Goal: Task Accomplishment & Management: Manage account settings

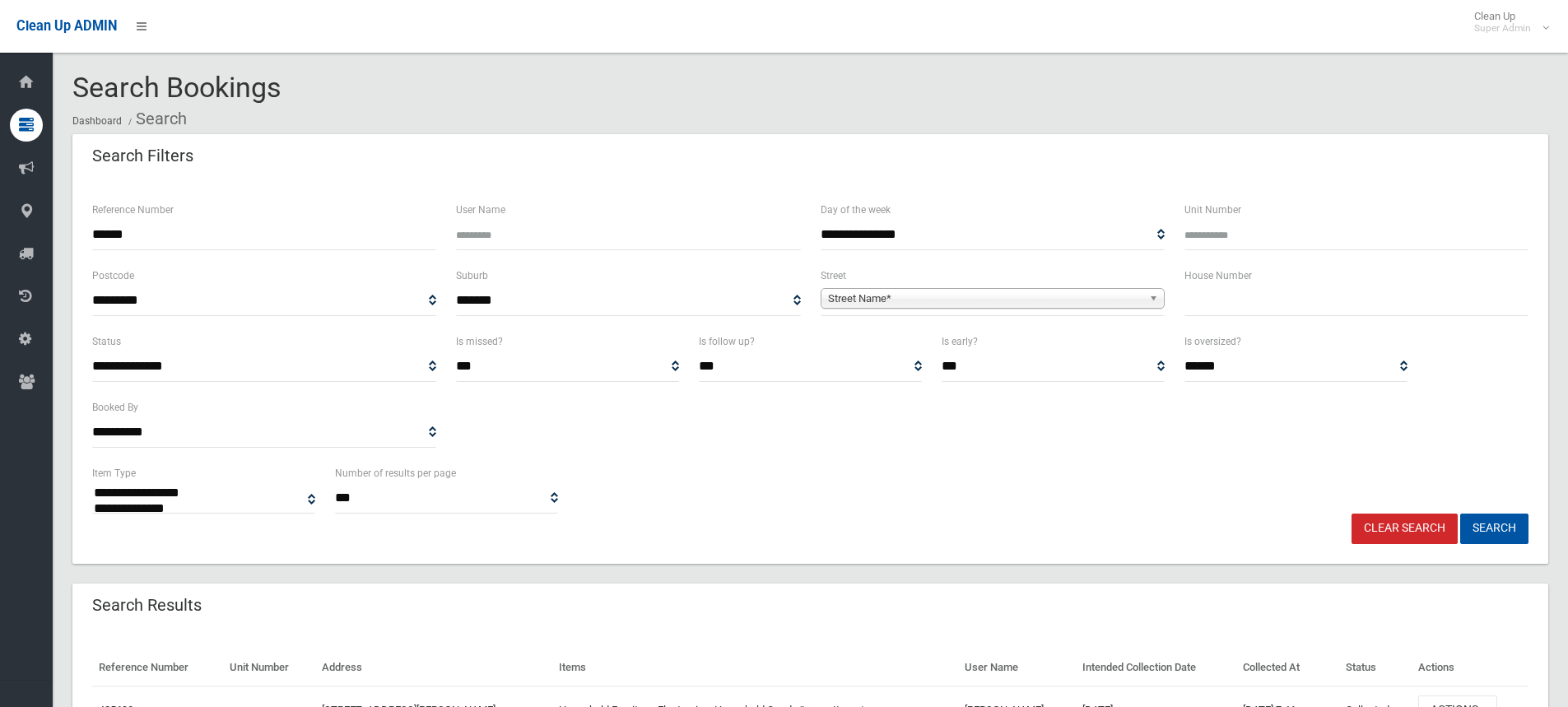
select select
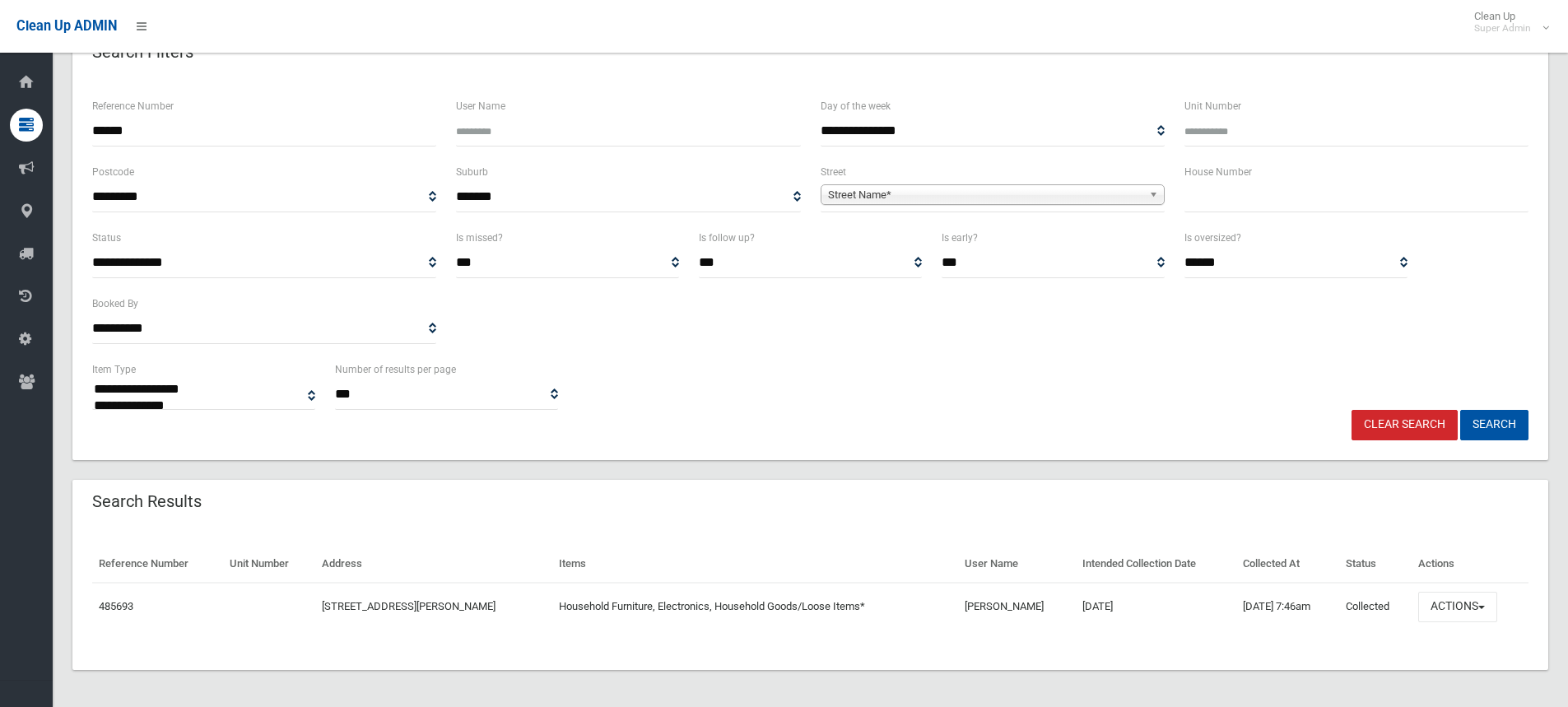
scroll to position [106, 0]
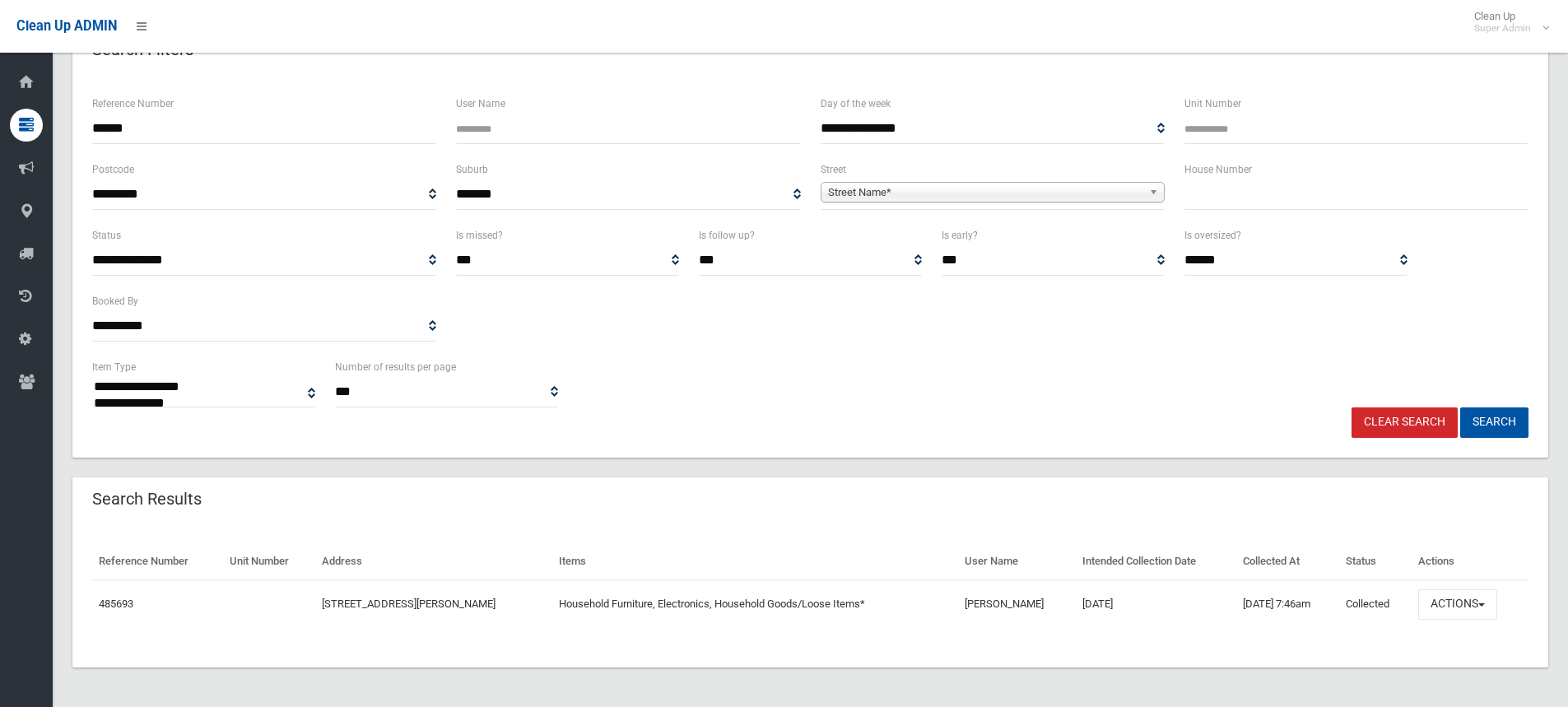
drag, startPoint x: 536, startPoint y: 490, endPoint x: 973, endPoint y: 614, distance: 454.3
click at [973, 614] on td "[PERSON_NAME]" at bounding box center [1016, 603] width 117 height 48
click at [1462, 610] on button "Actions" at bounding box center [1458, 603] width 79 height 31
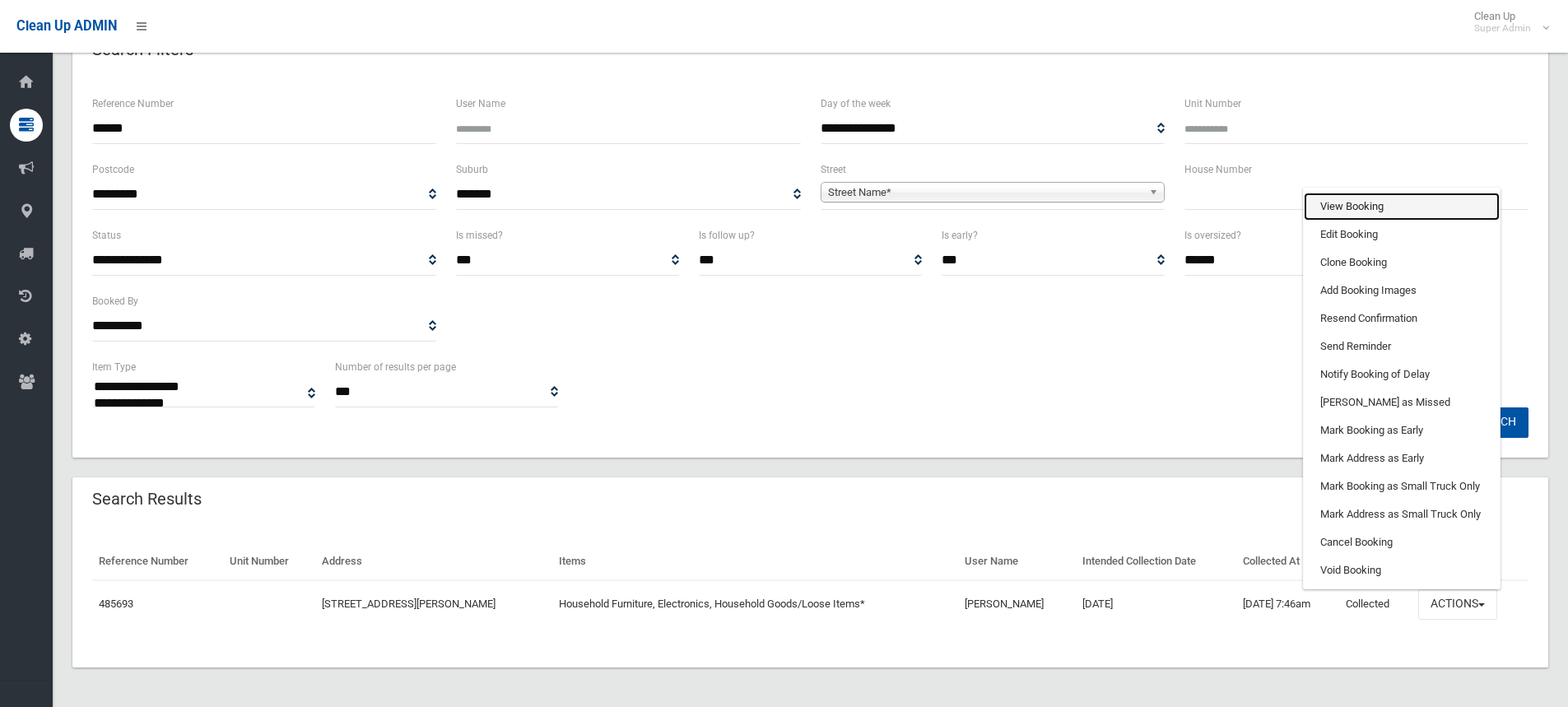
click at [1355, 201] on link "View Booking" at bounding box center [1402, 206] width 196 height 28
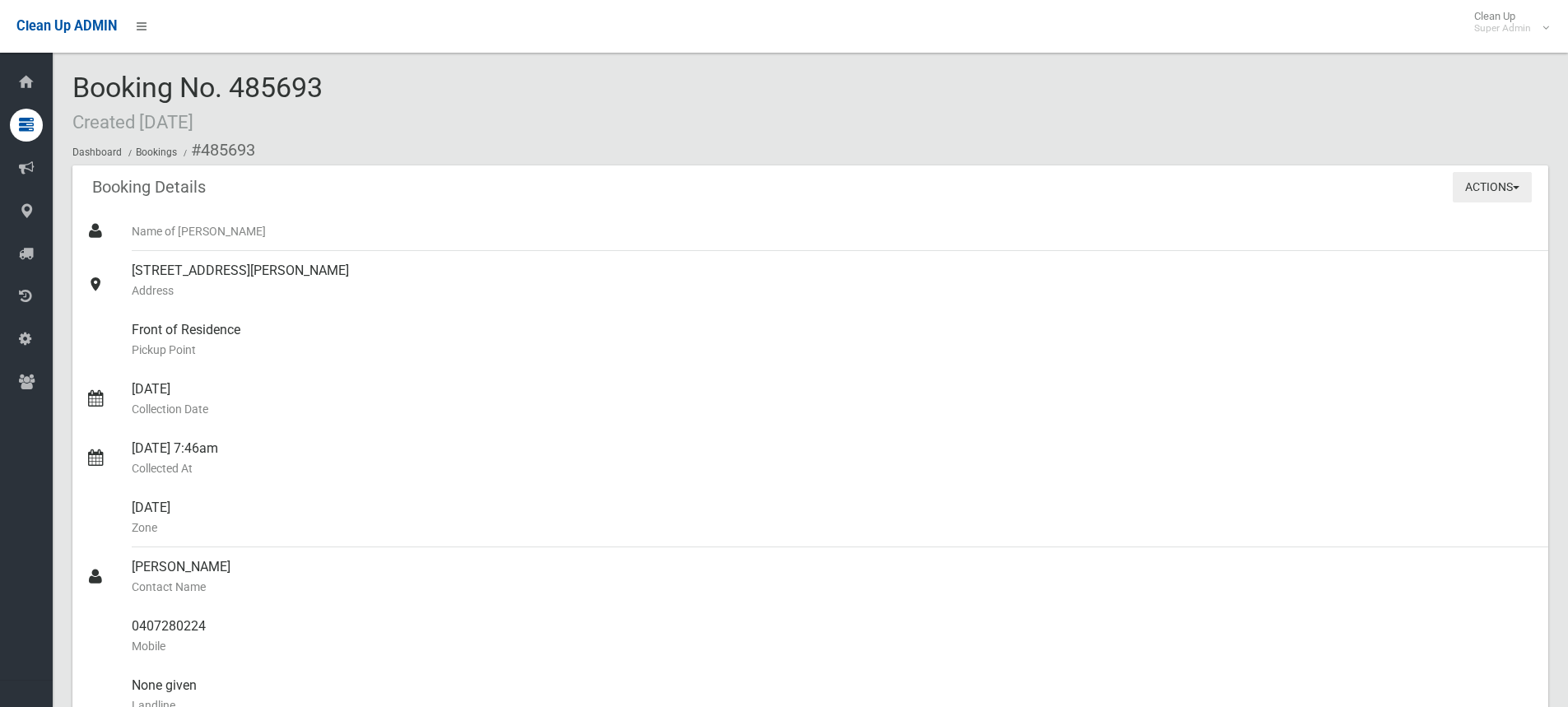
click at [1471, 190] on button "Actions" at bounding box center [1492, 187] width 79 height 31
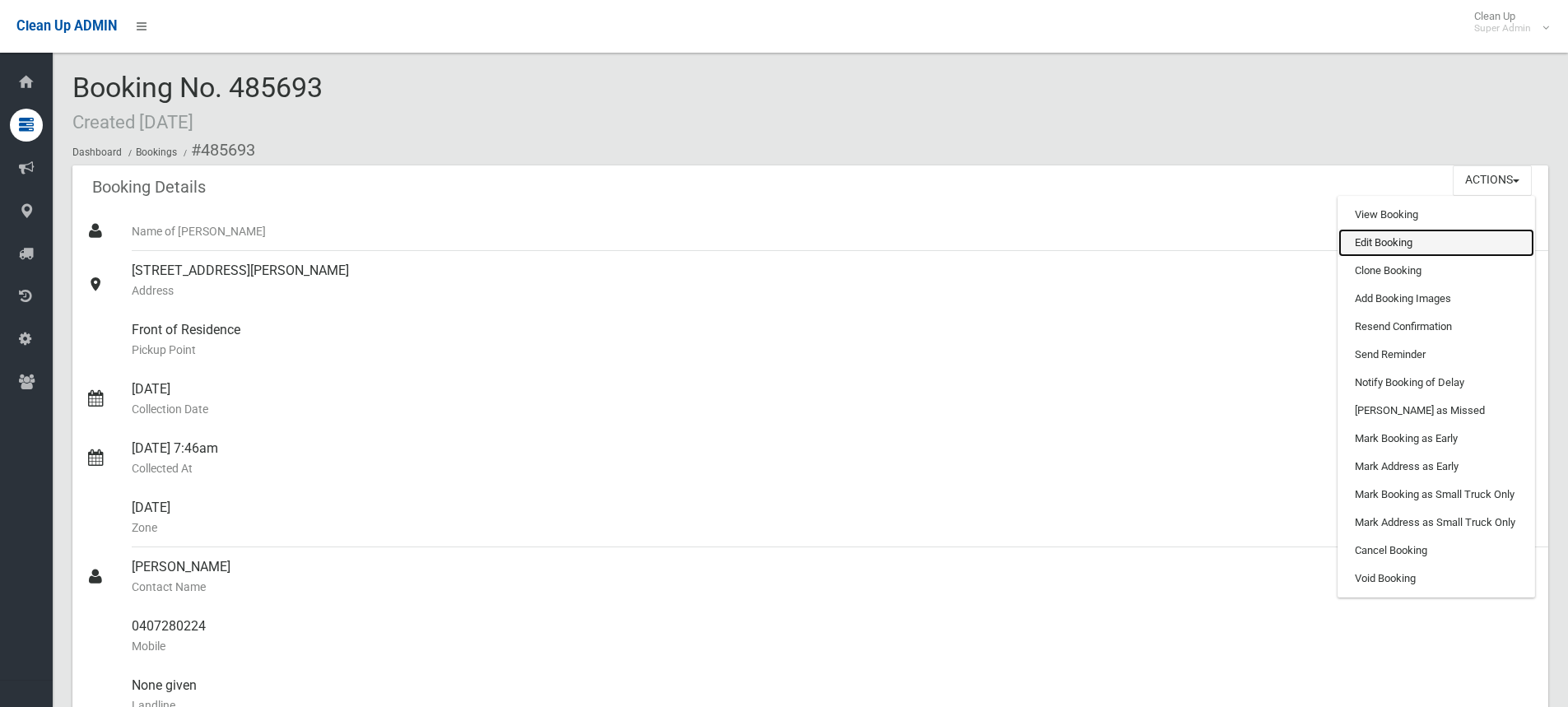
click at [1382, 247] on link "Edit Booking" at bounding box center [1436, 243] width 196 height 28
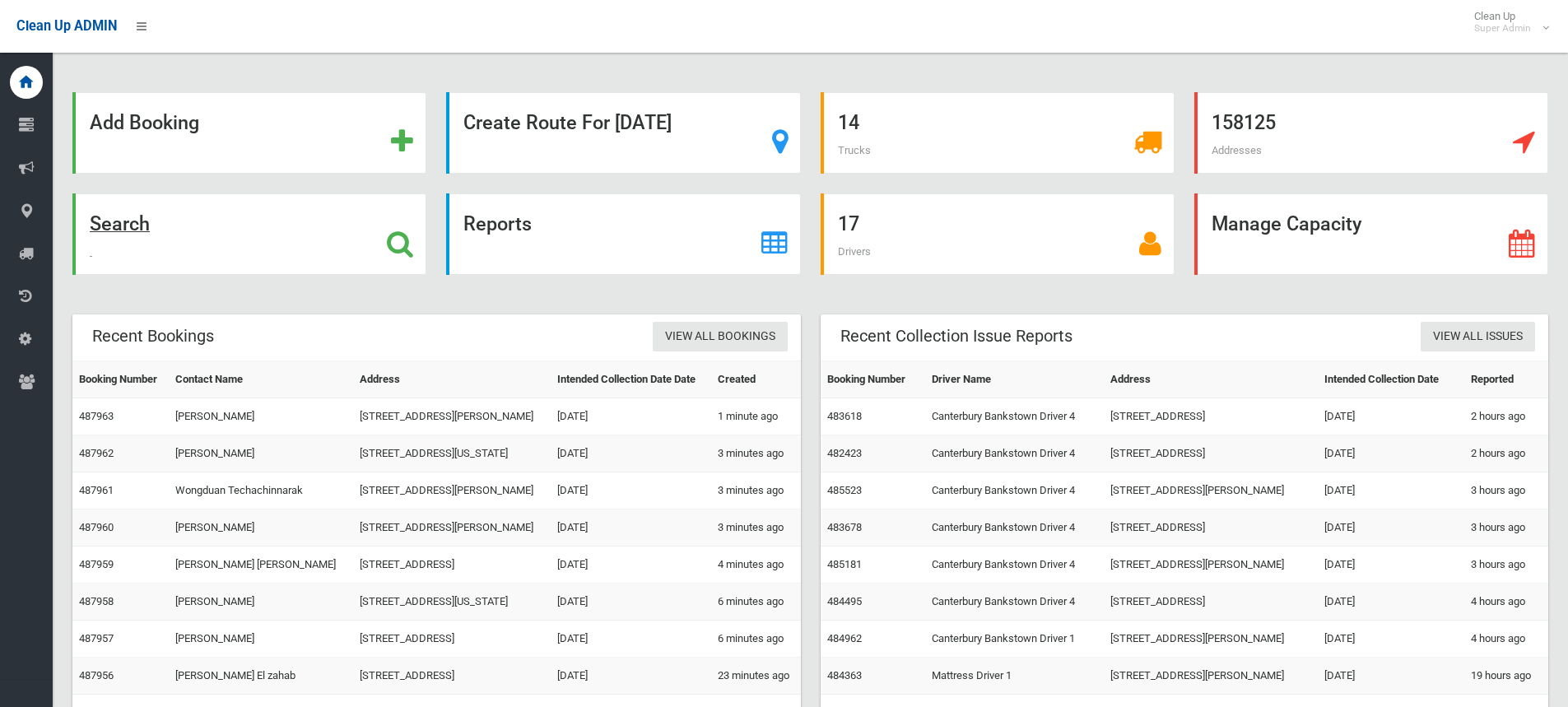
click at [143, 227] on strong "Search" at bounding box center [119, 224] width 60 height 23
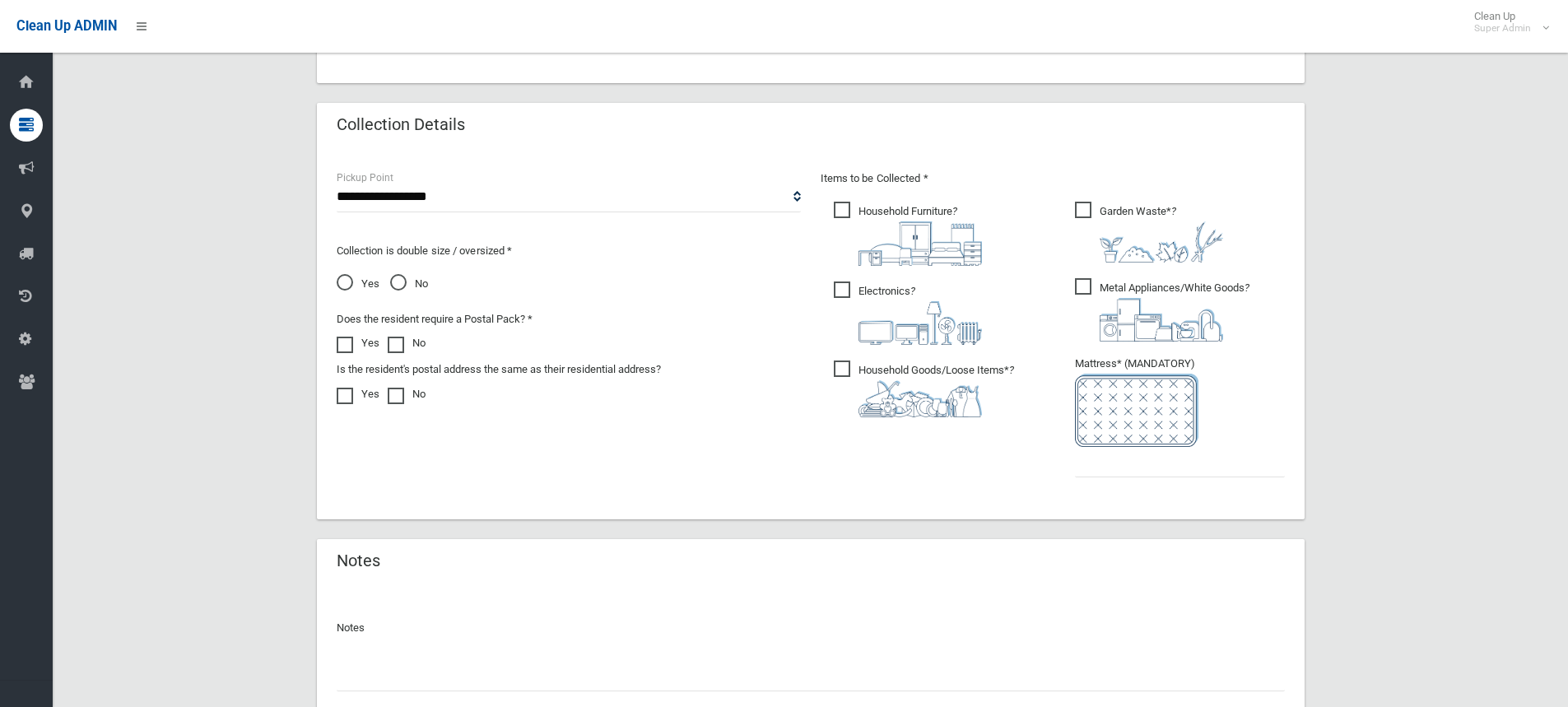
scroll to position [823, 0]
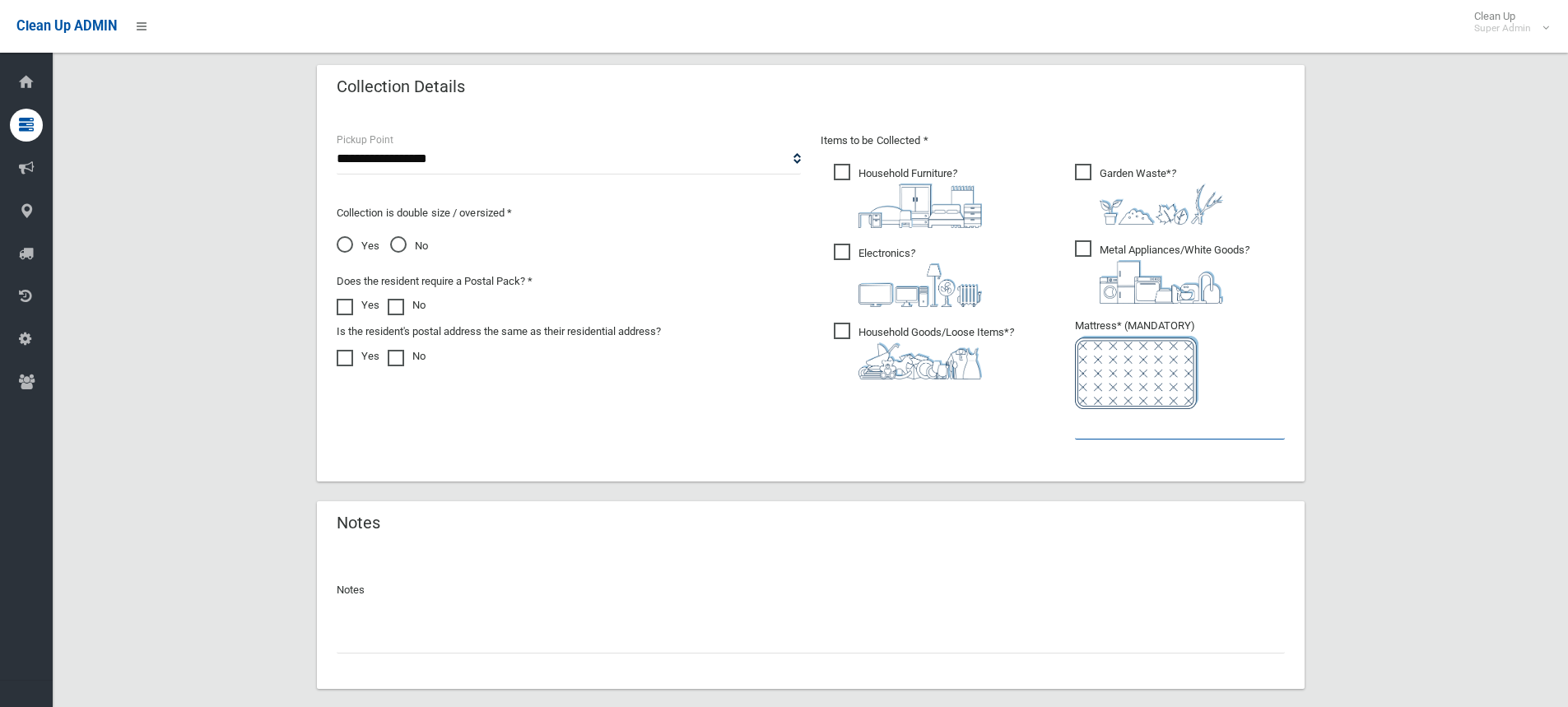
click at [1109, 422] on input "text" at bounding box center [1180, 423] width 210 height 31
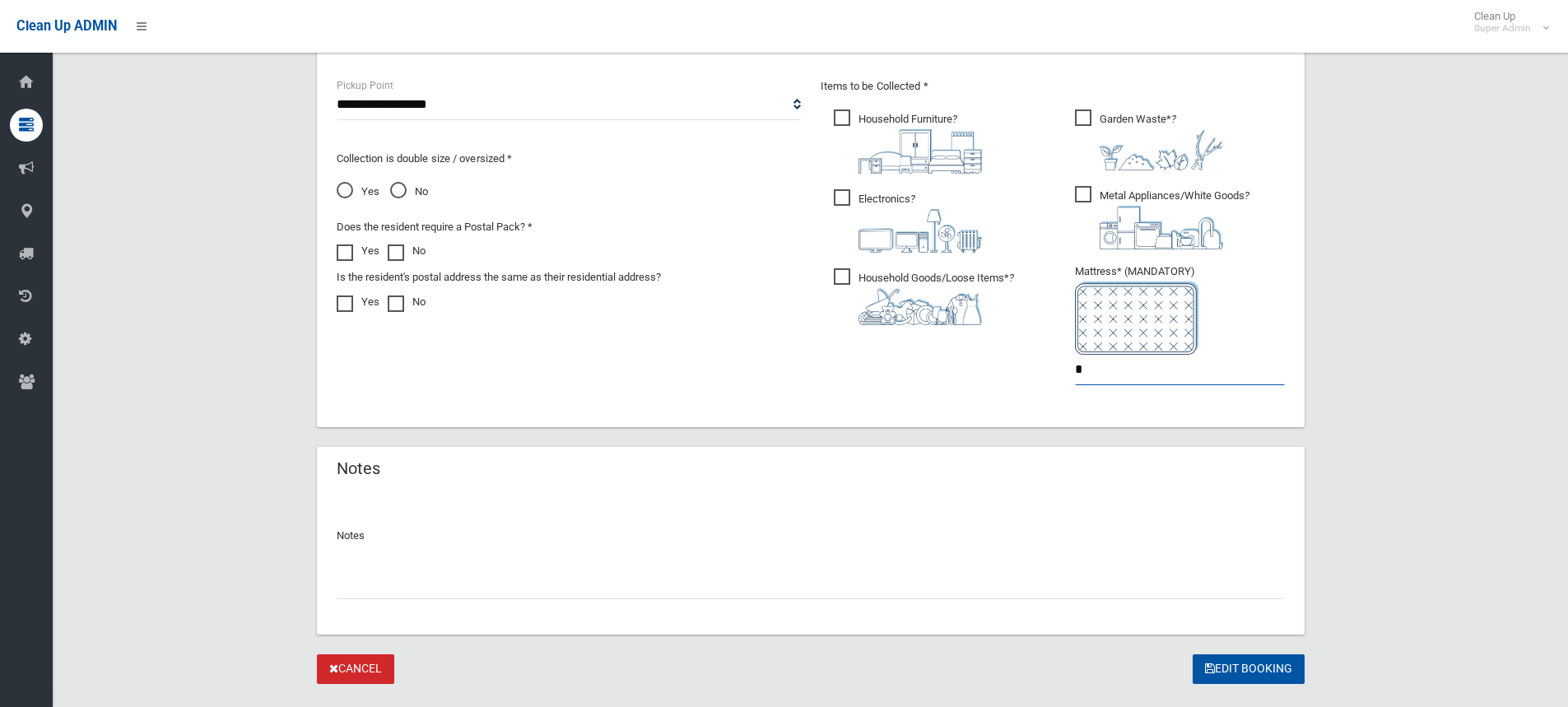
scroll to position [905, 0]
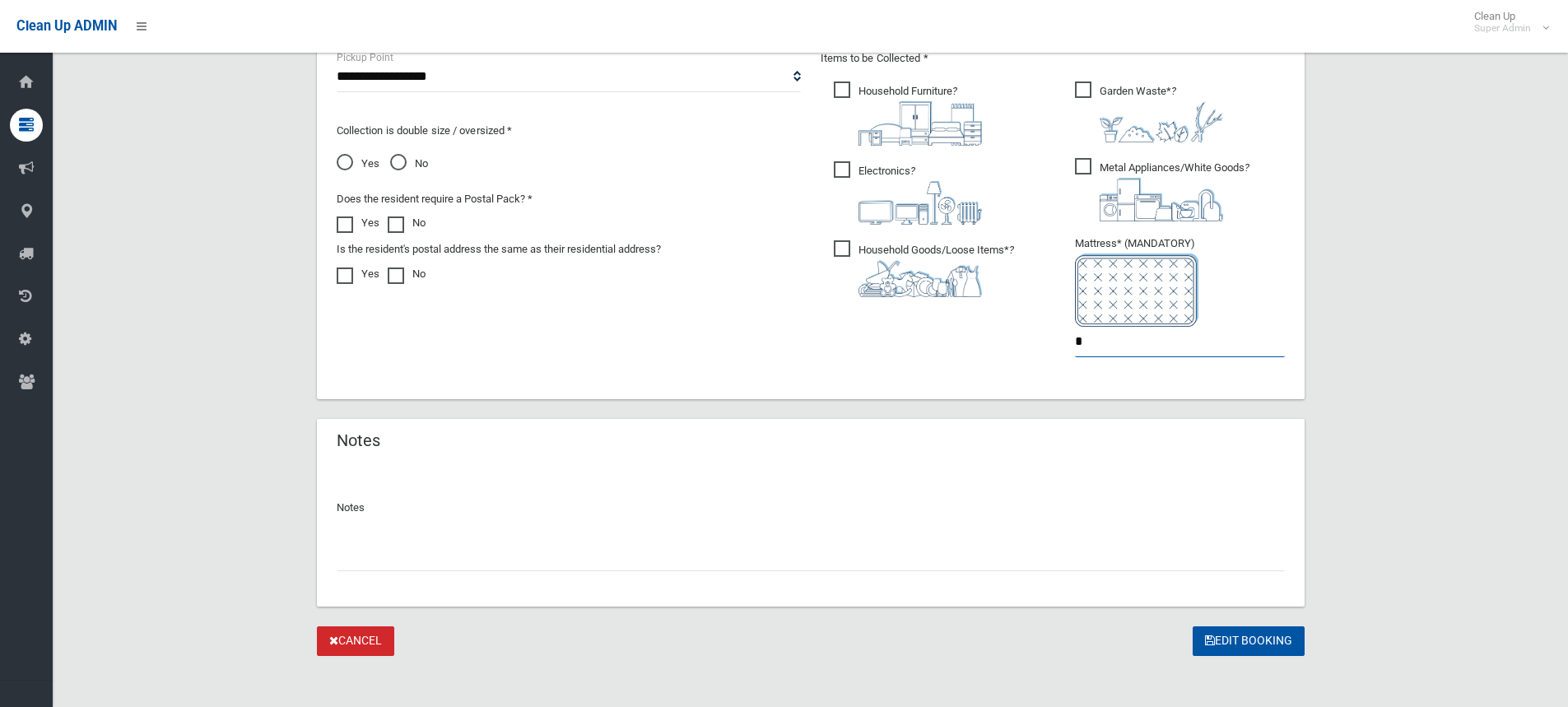
type input "*"
click at [546, 549] on input "text" at bounding box center [811, 555] width 948 height 31
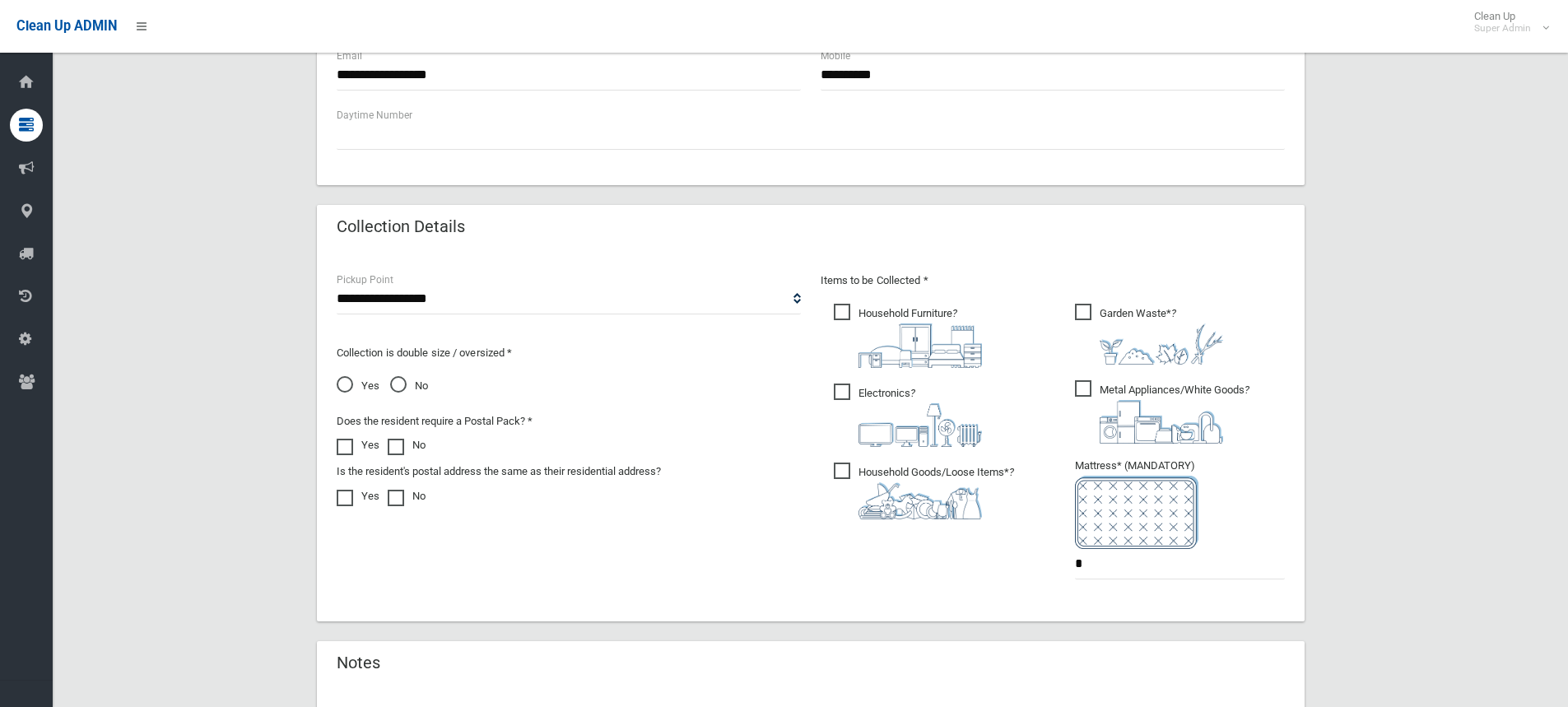
scroll to position [913, 0]
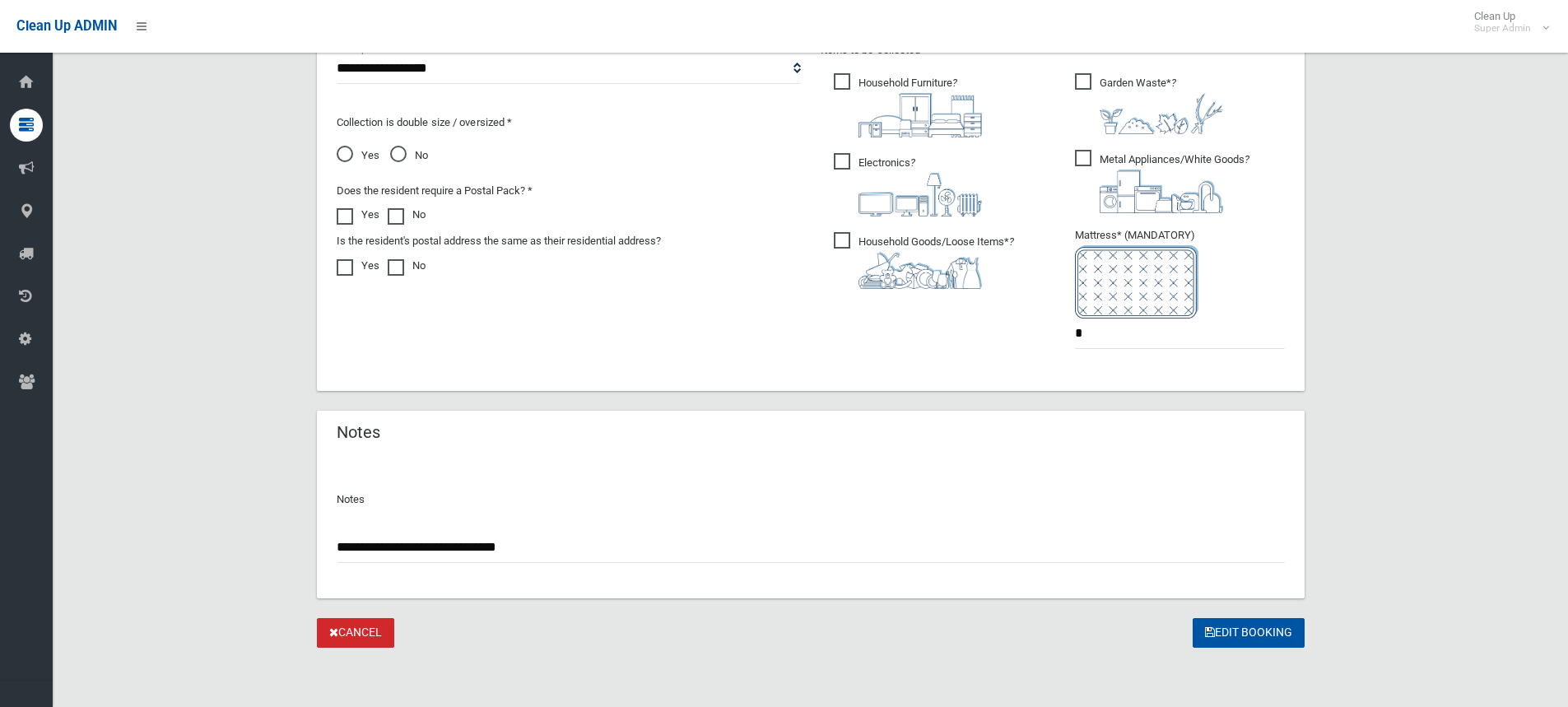
click at [540, 548] on input "**********" at bounding box center [811, 548] width 948 height 31
type input "**********"
click at [1226, 631] on button "Edit Booking" at bounding box center [1249, 632] width 112 height 31
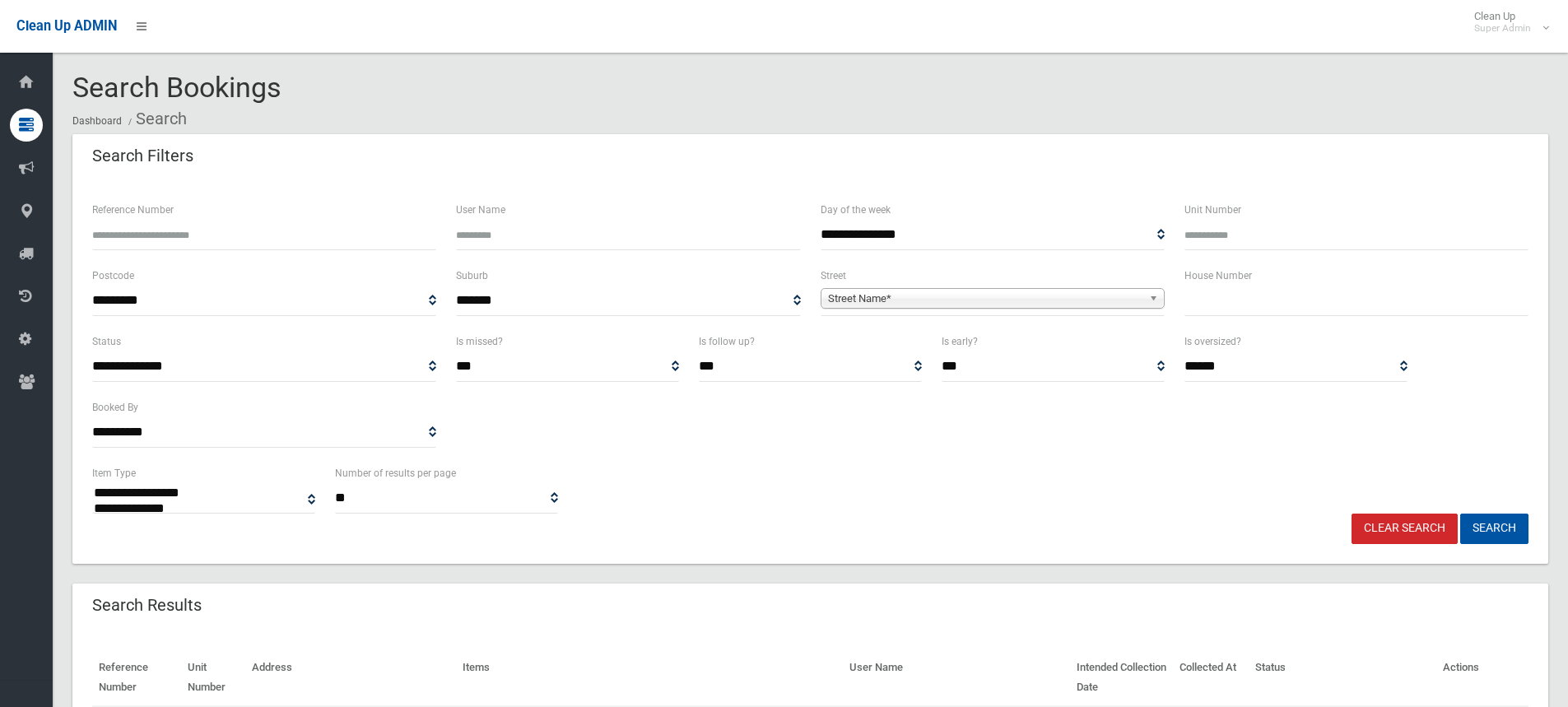
select select
click at [899, 289] on span "Street Name*" at bounding box center [985, 298] width 315 height 20
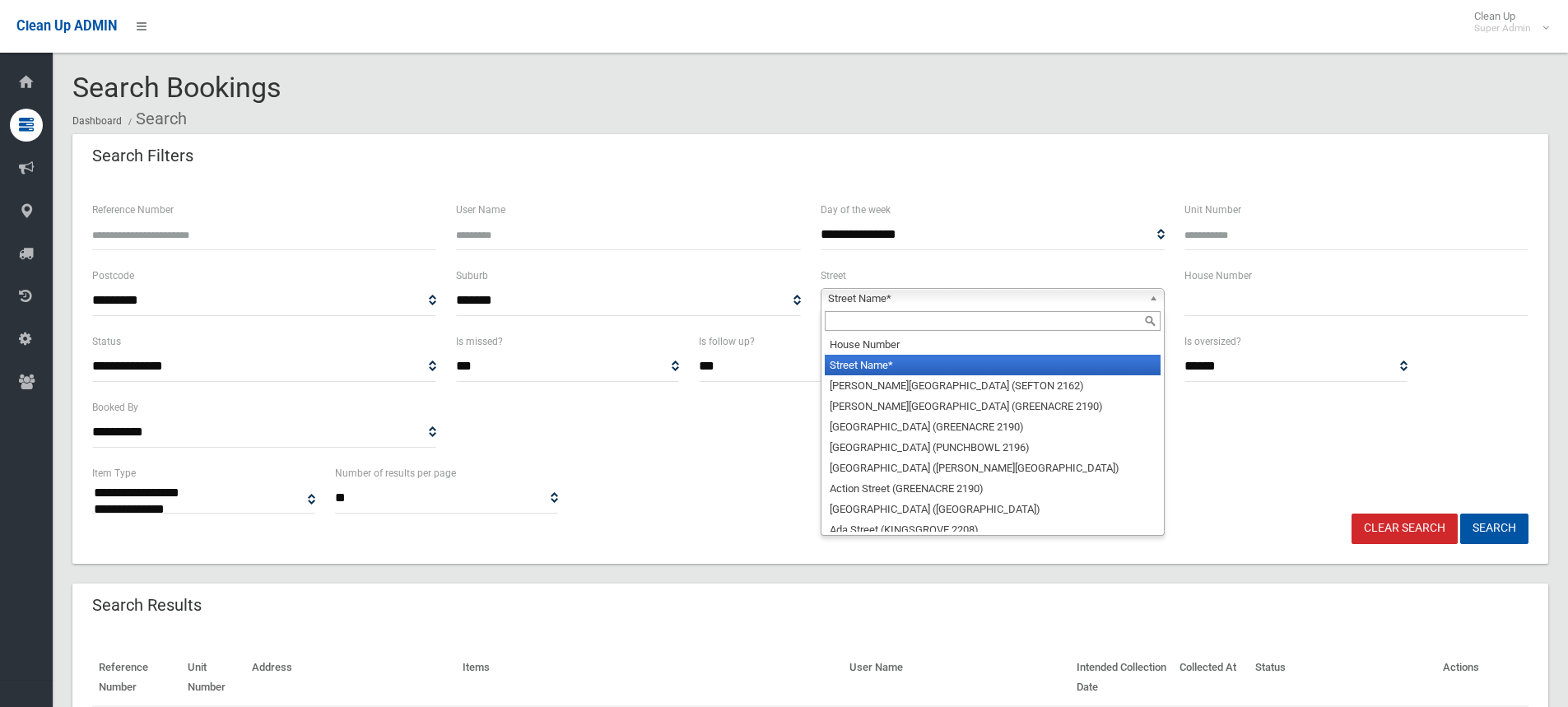
click at [878, 315] on input "text" at bounding box center [993, 320] width 336 height 20
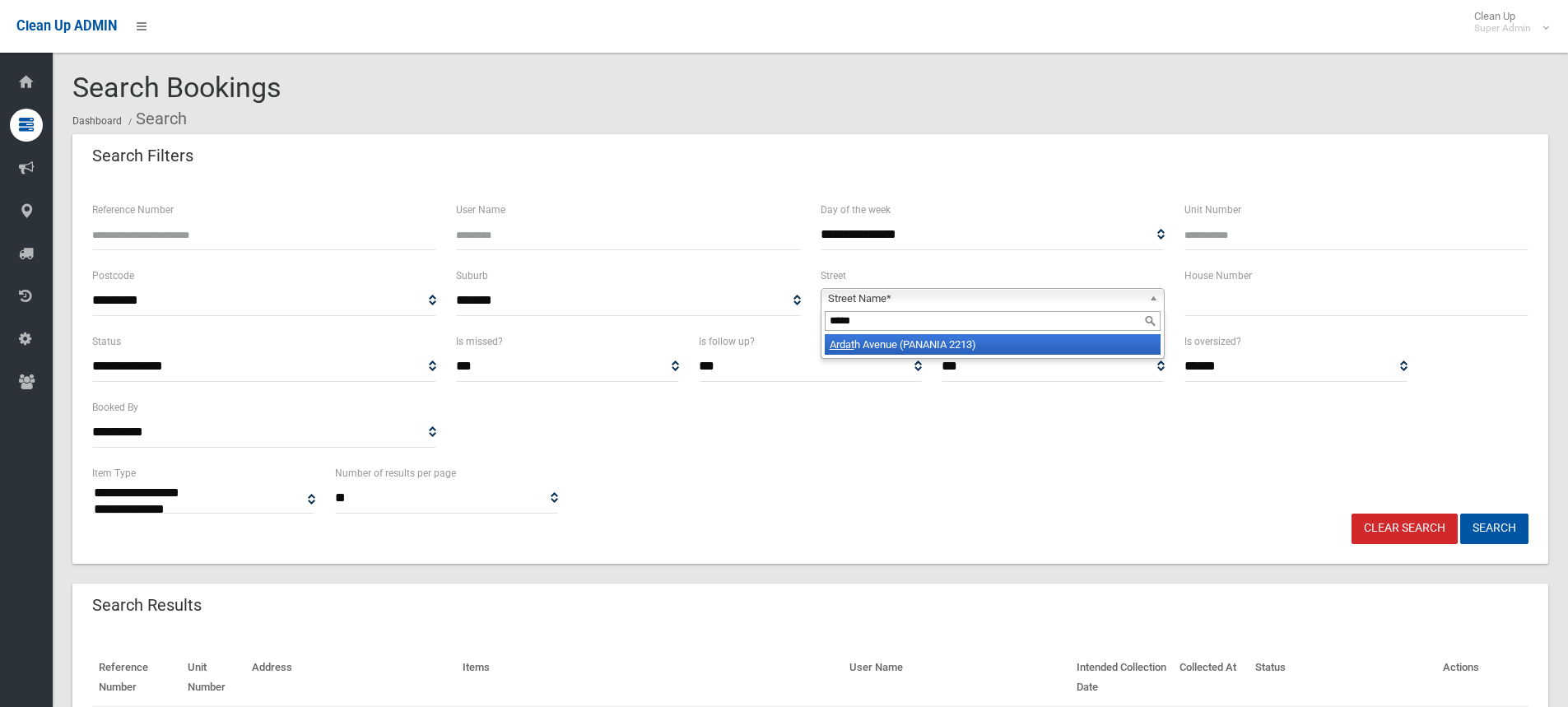
type input "*****"
click at [908, 339] on li "[GEOGRAPHIC_DATA] (PANANIA 2213)" at bounding box center [993, 344] width 336 height 21
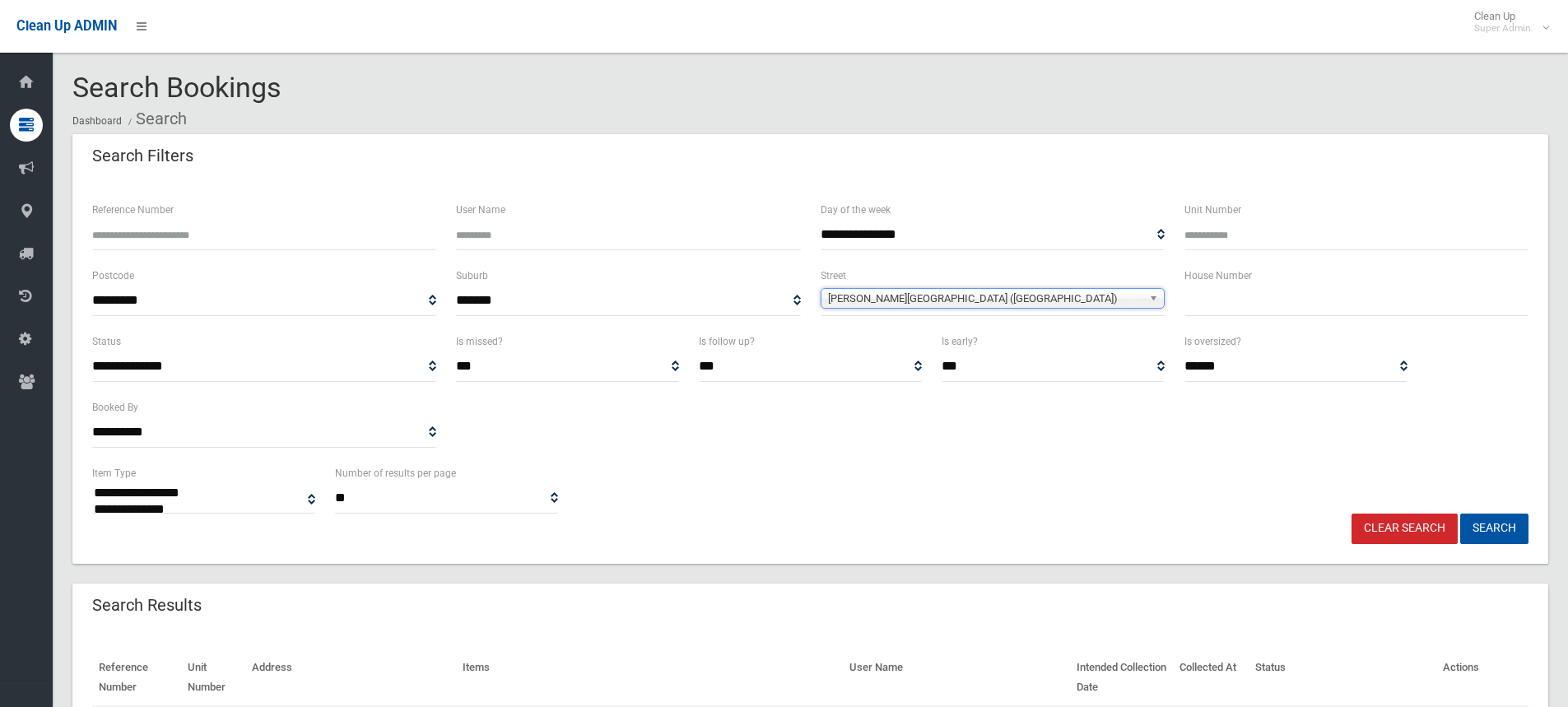
click at [1216, 311] on input "text" at bounding box center [1356, 300] width 344 height 31
type input "**"
click at [1492, 532] on button "Search" at bounding box center [1494, 528] width 68 height 31
select select
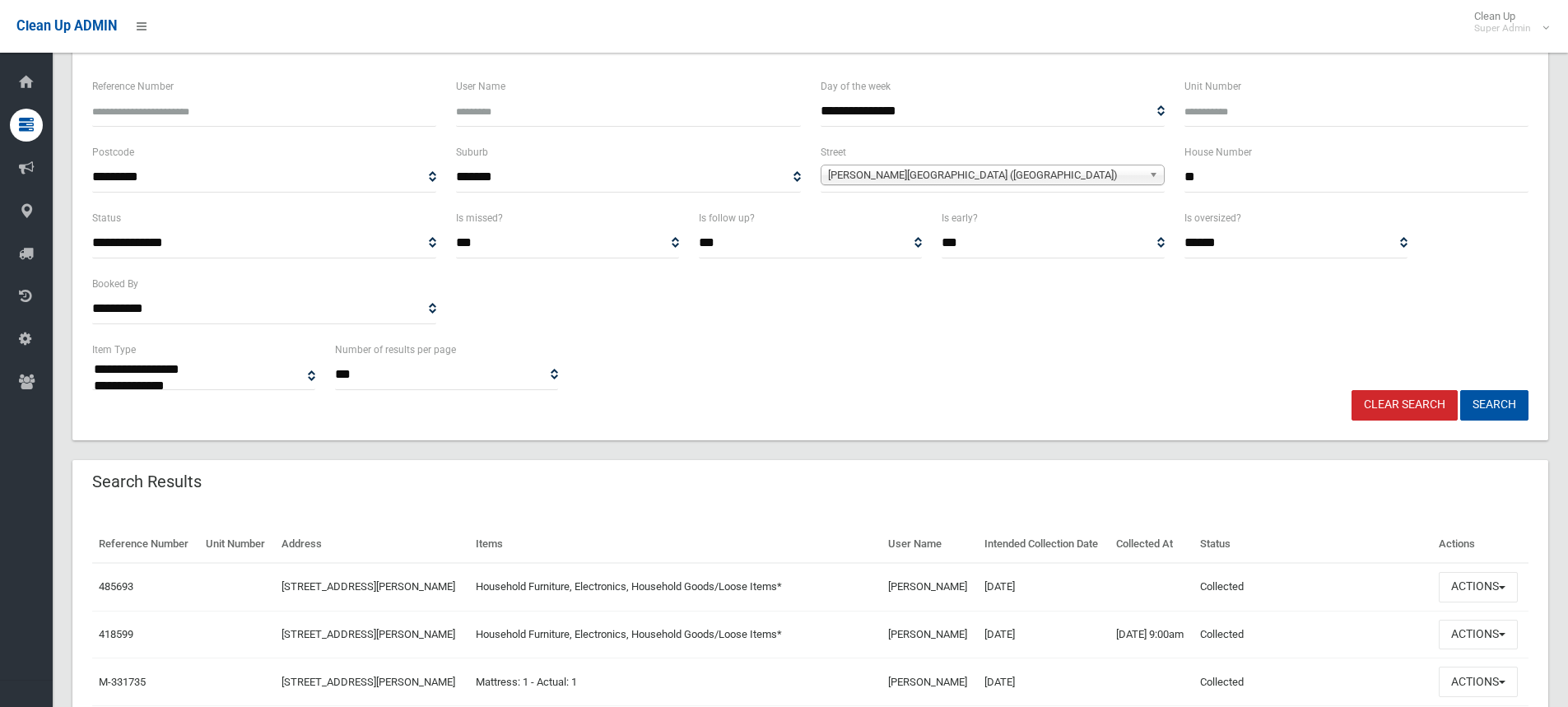
scroll to position [411, 0]
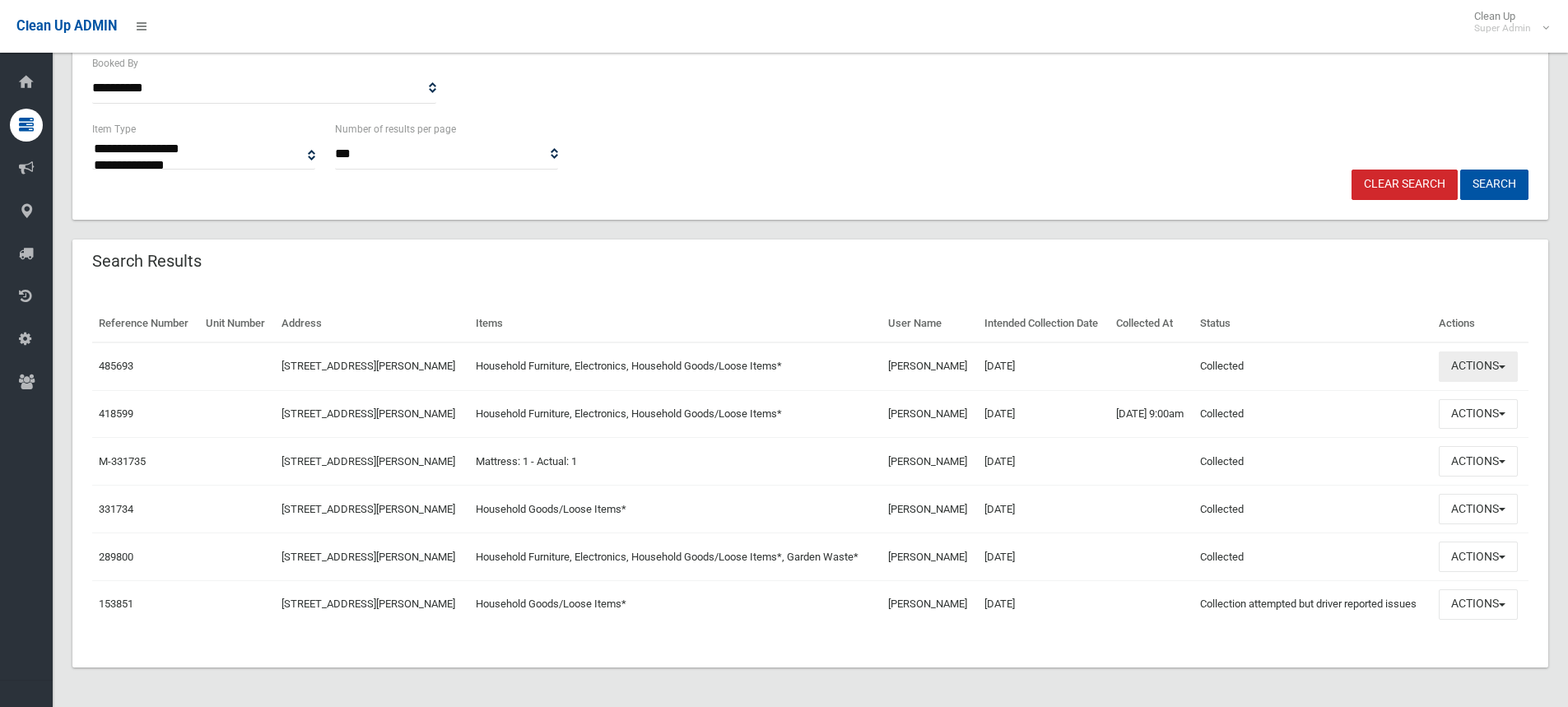
click at [1468, 352] on button "Actions" at bounding box center [1478, 367] width 79 height 31
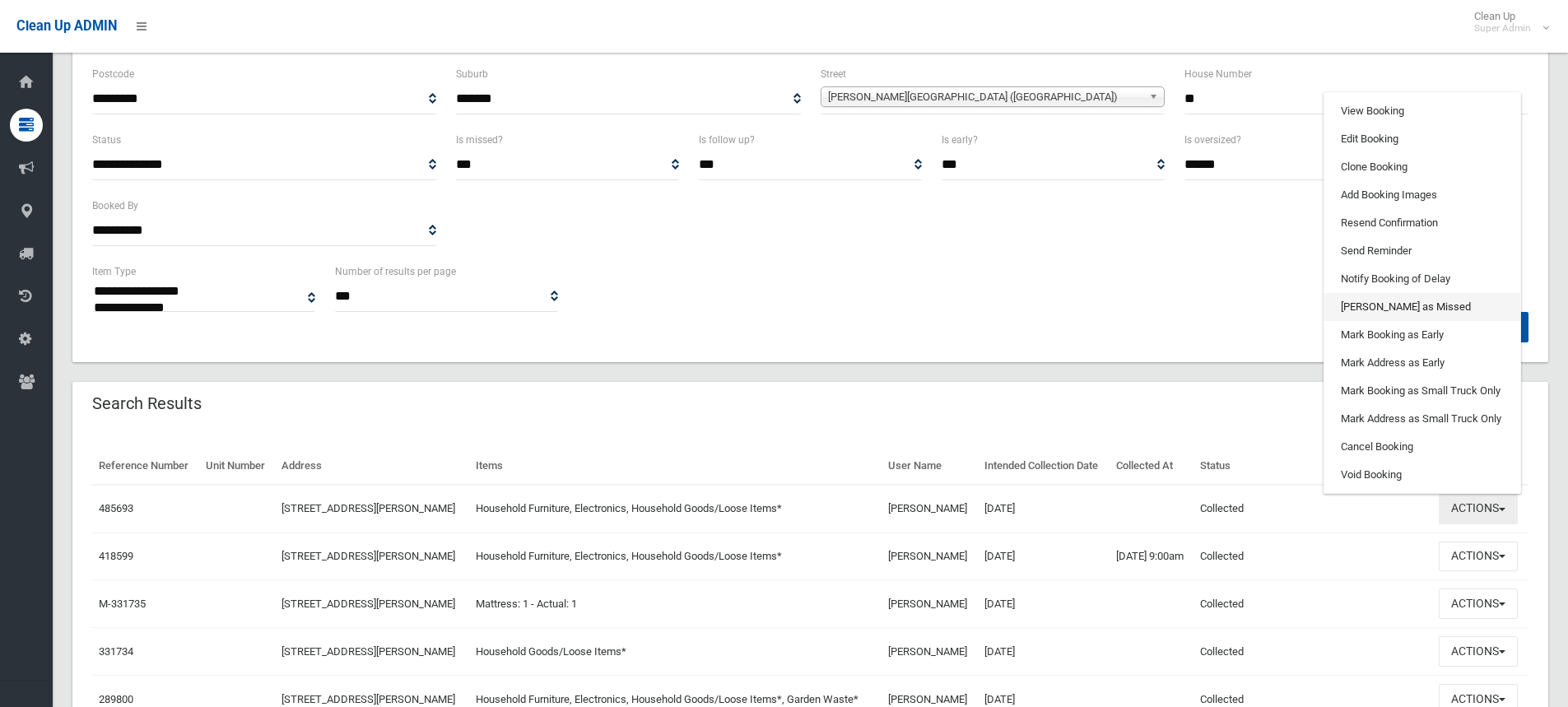
scroll to position [164, 0]
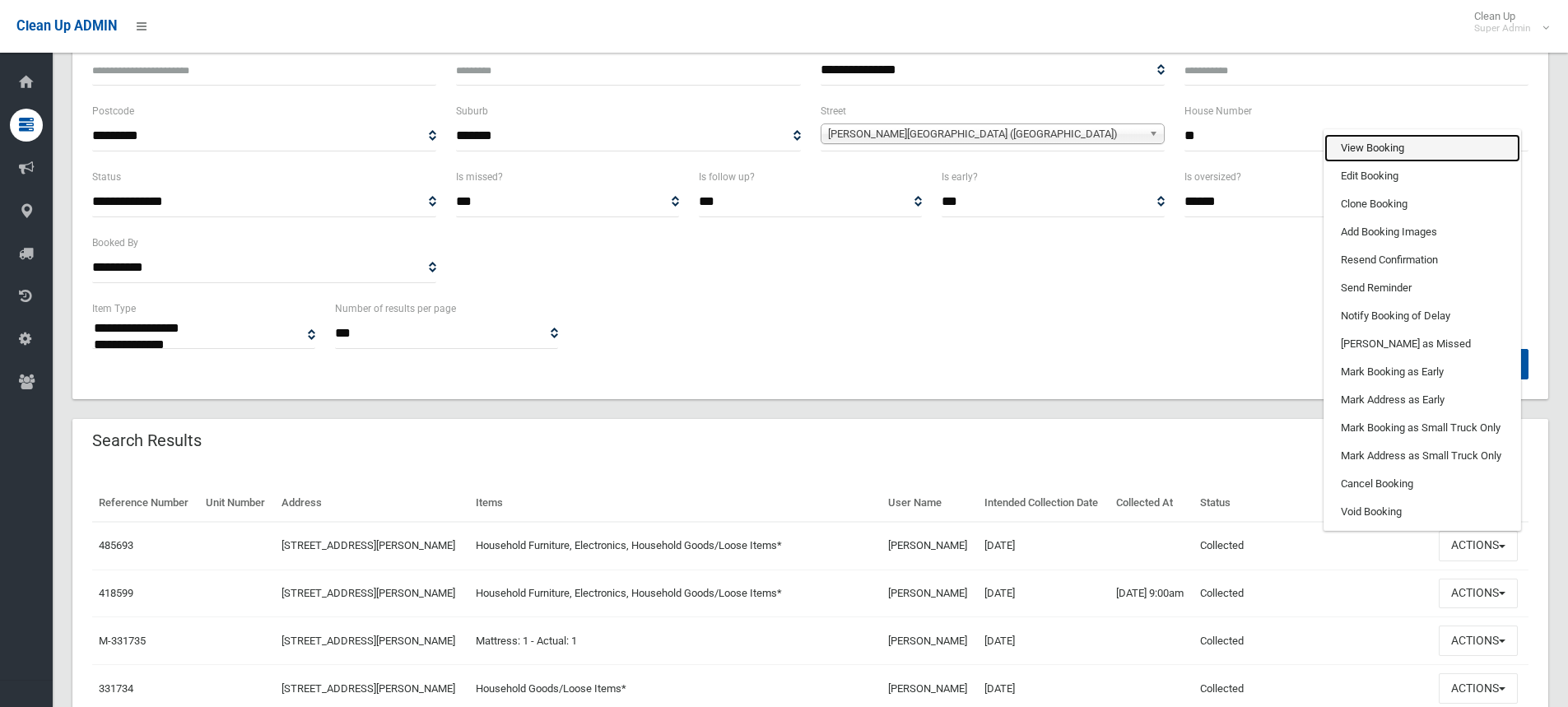
click at [1378, 162] on link "View Booking" at bounding box center [1422, 148] width 196 height 28
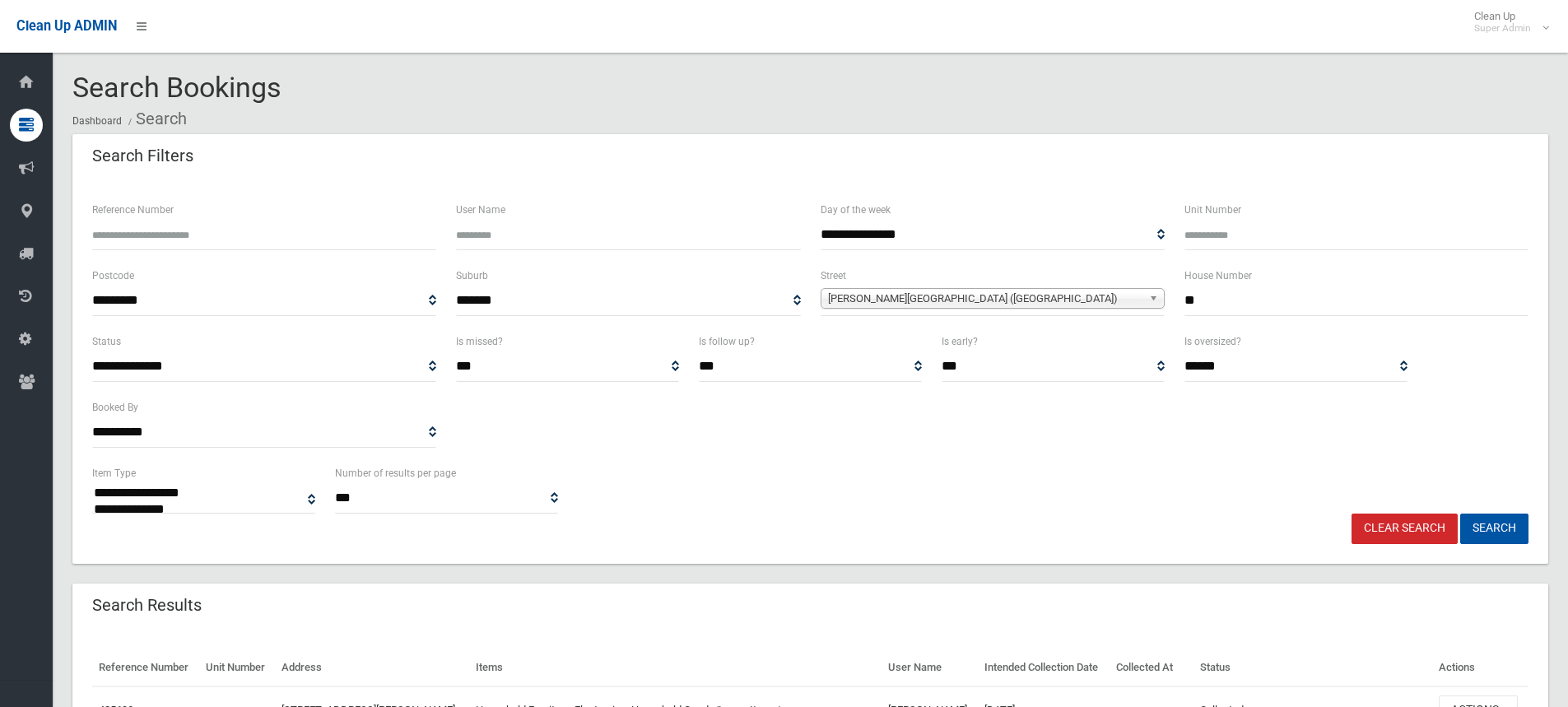
scroll to position [419, 0]
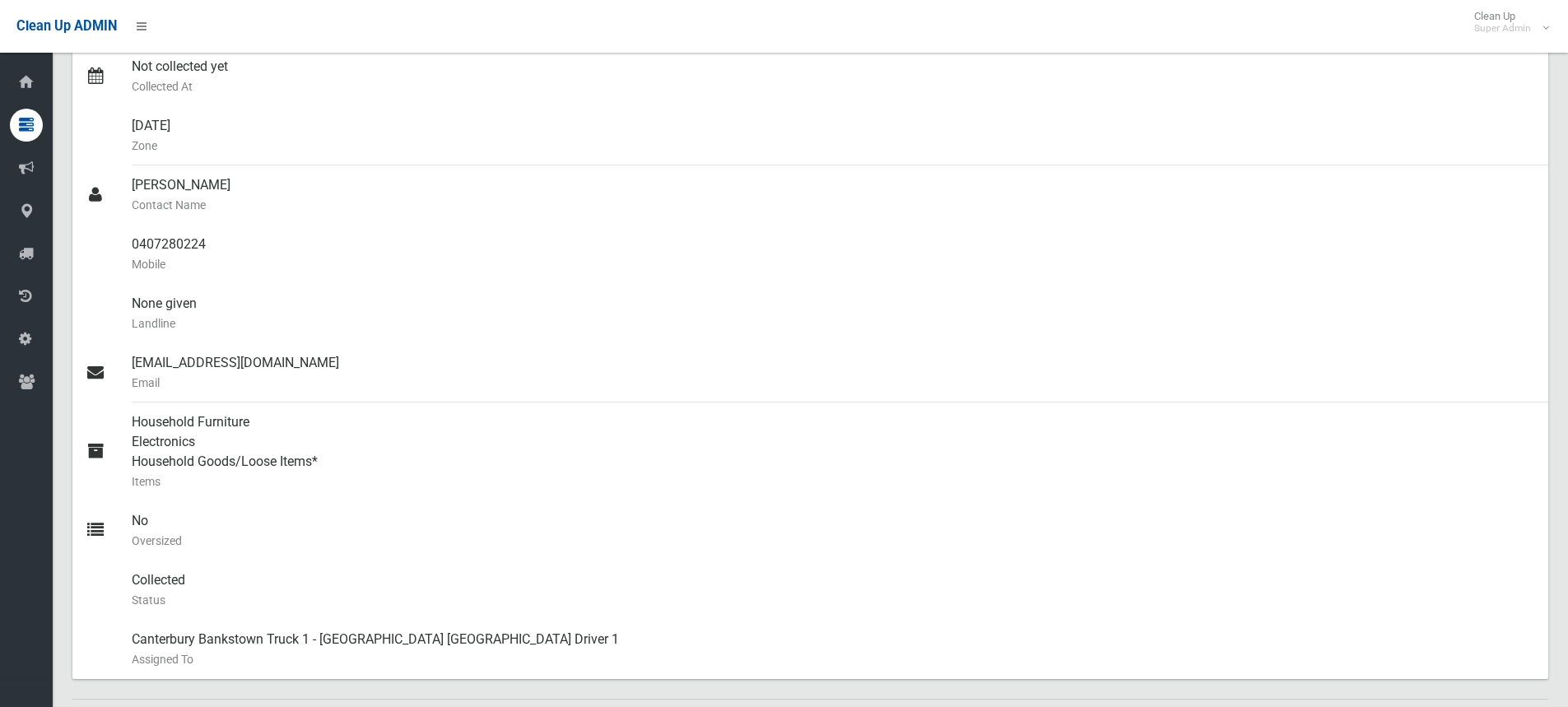
scroll to position [411, 0]
